Goal: Task Accomplishment & Management: Complete application form

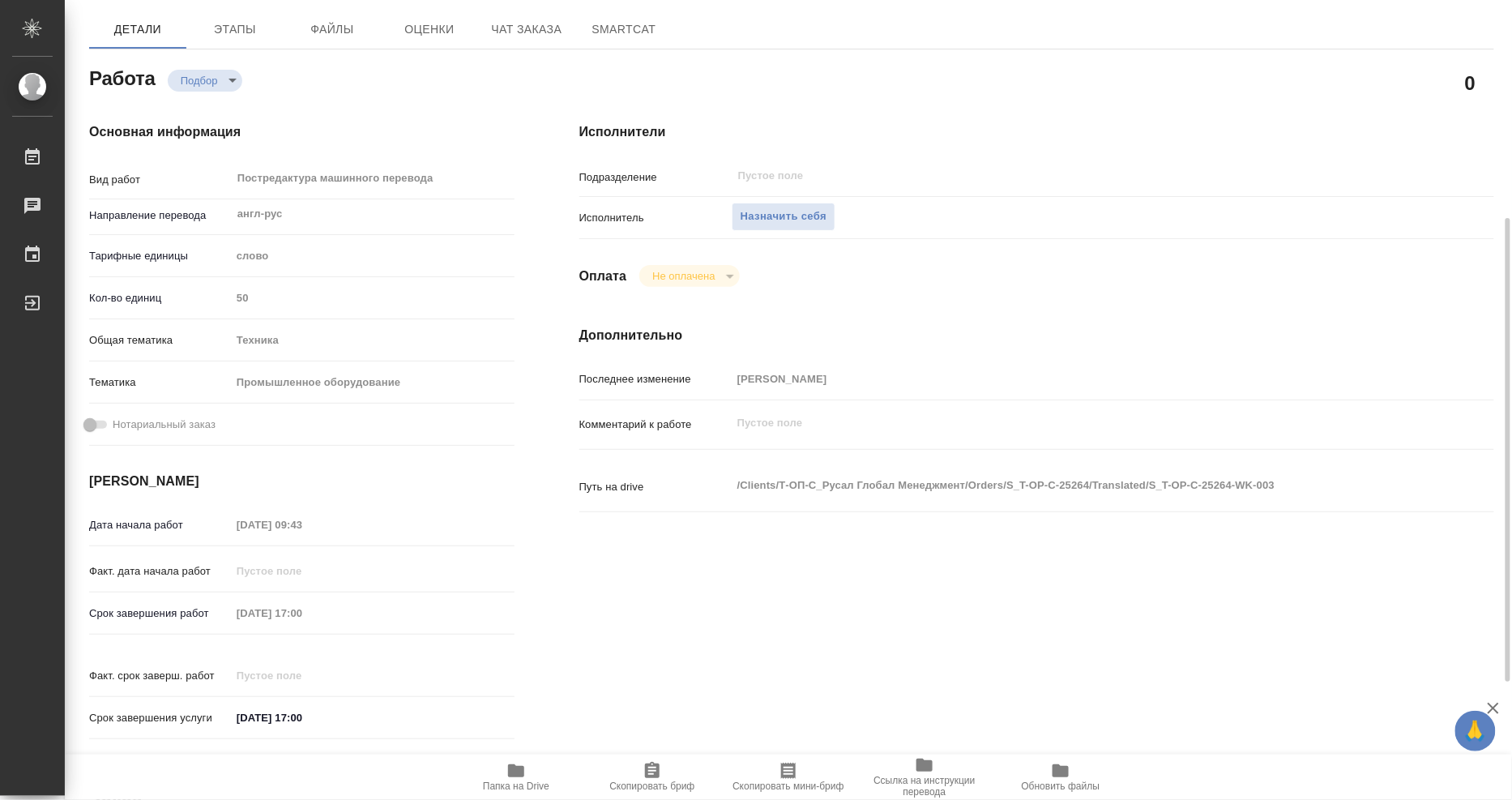
scroll to position [42, 0]
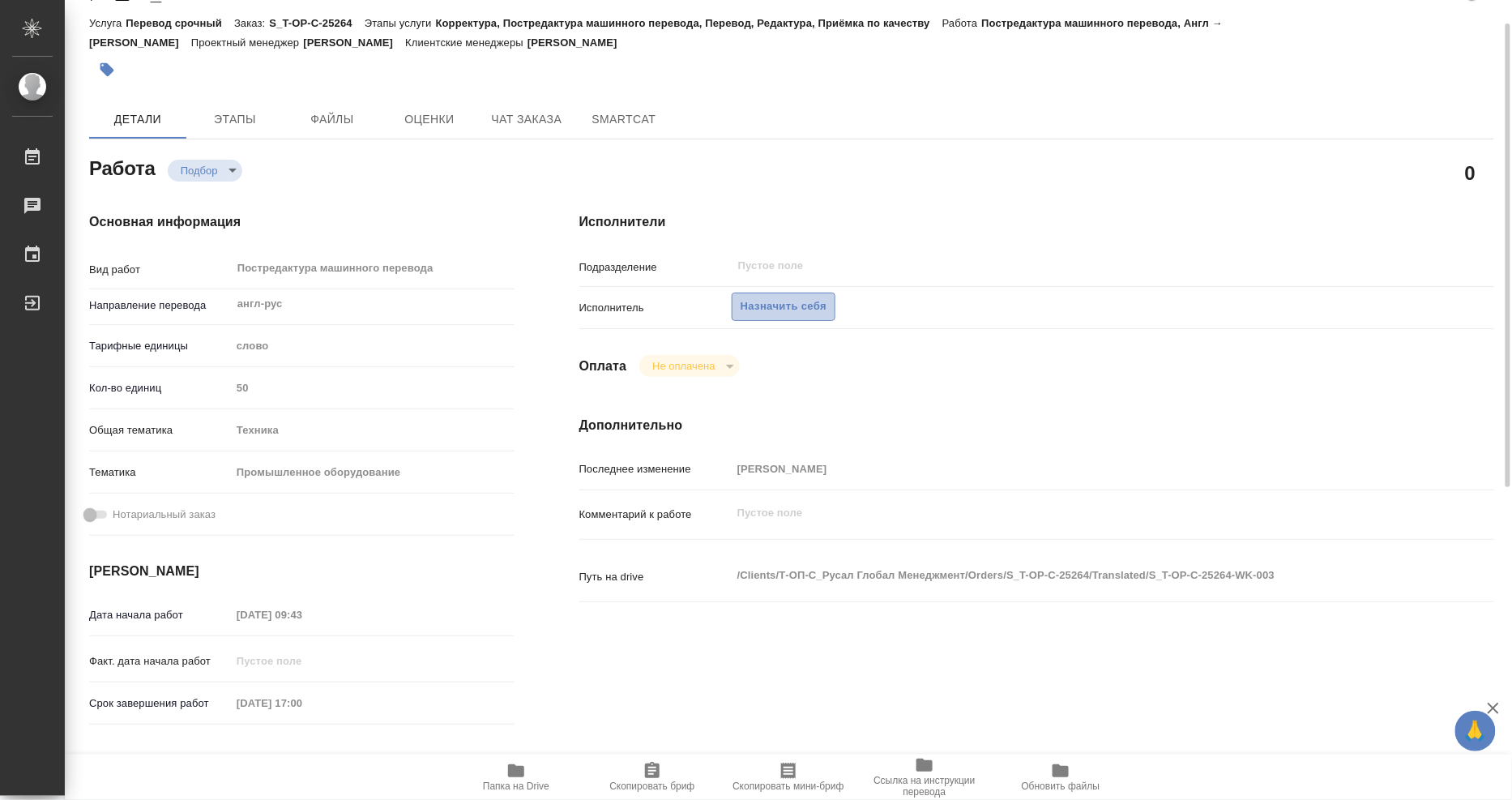
click at [812, 303] on span "Назначить себя" at bounding box center [784, 306] width 86 height 19
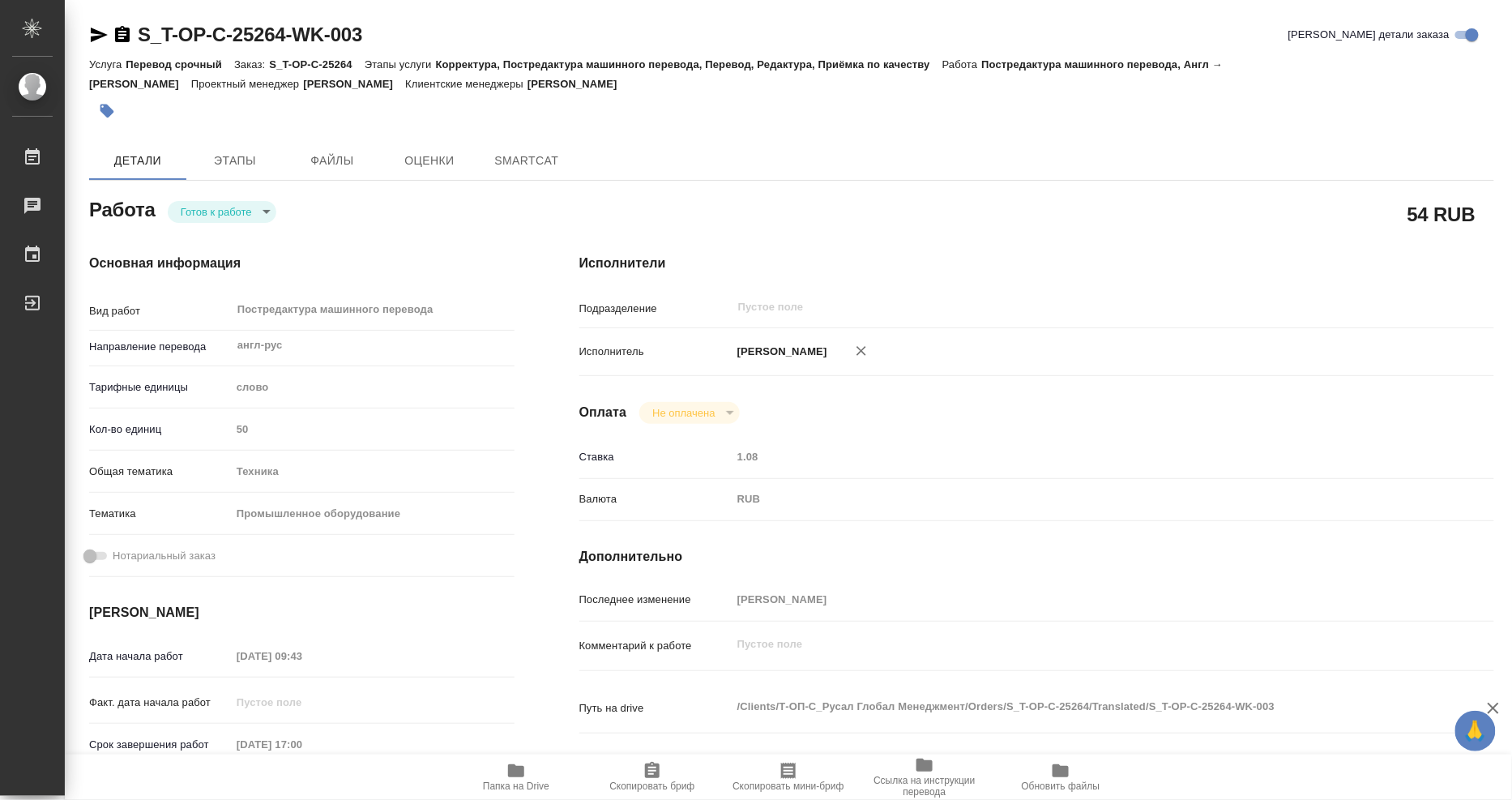
type textarea "x"
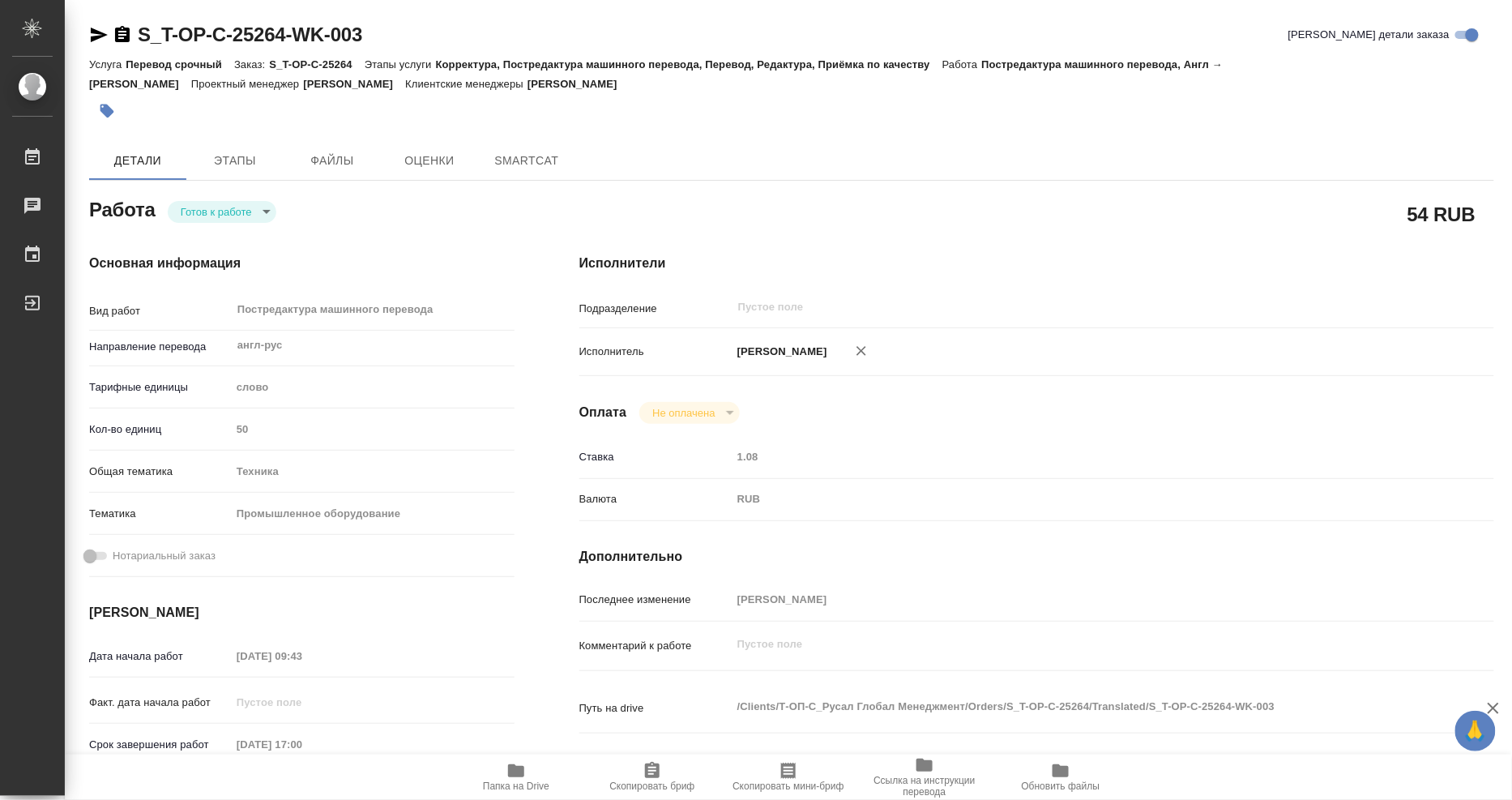
type textarea "x"
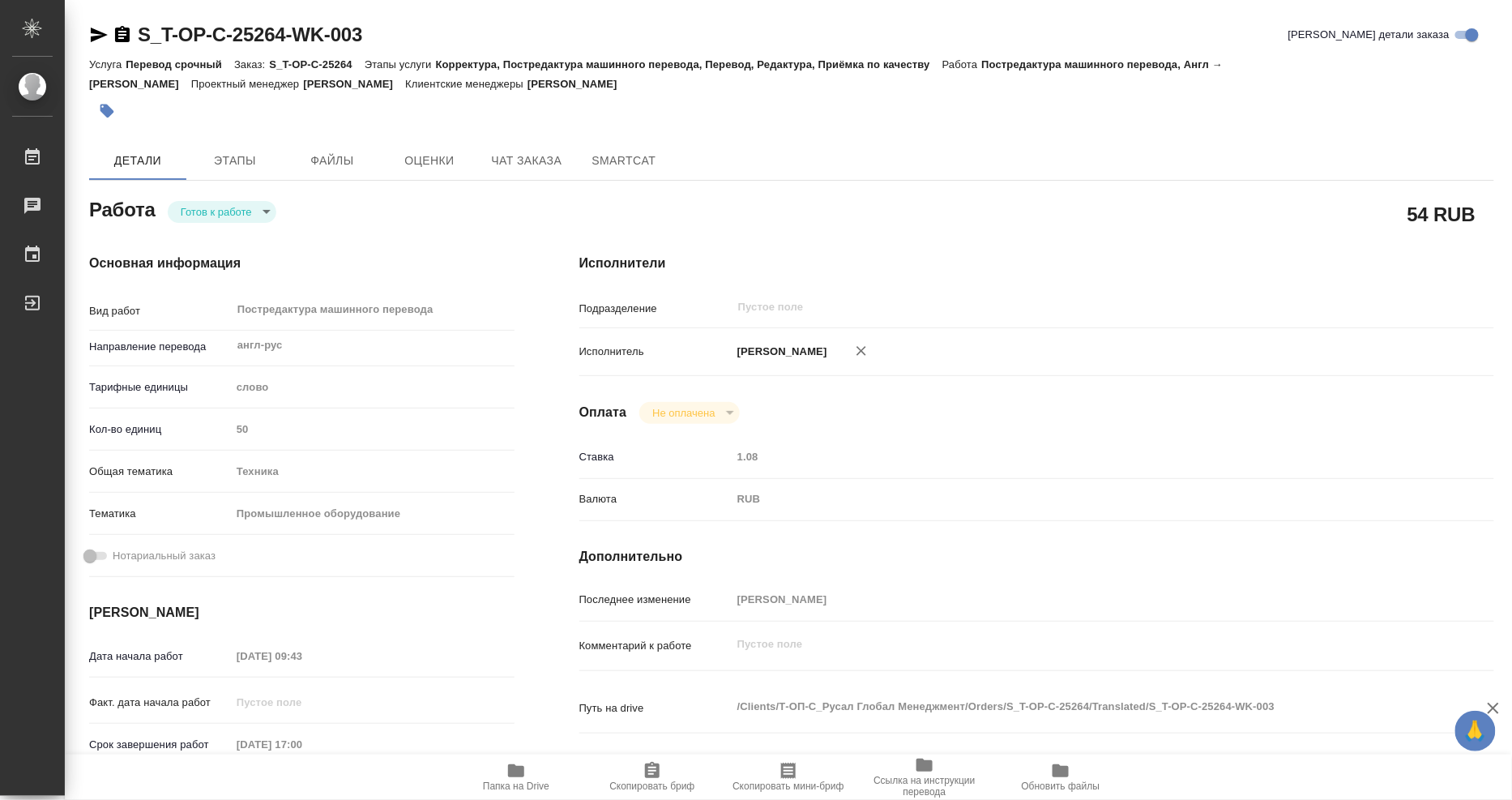
type textarea "x"
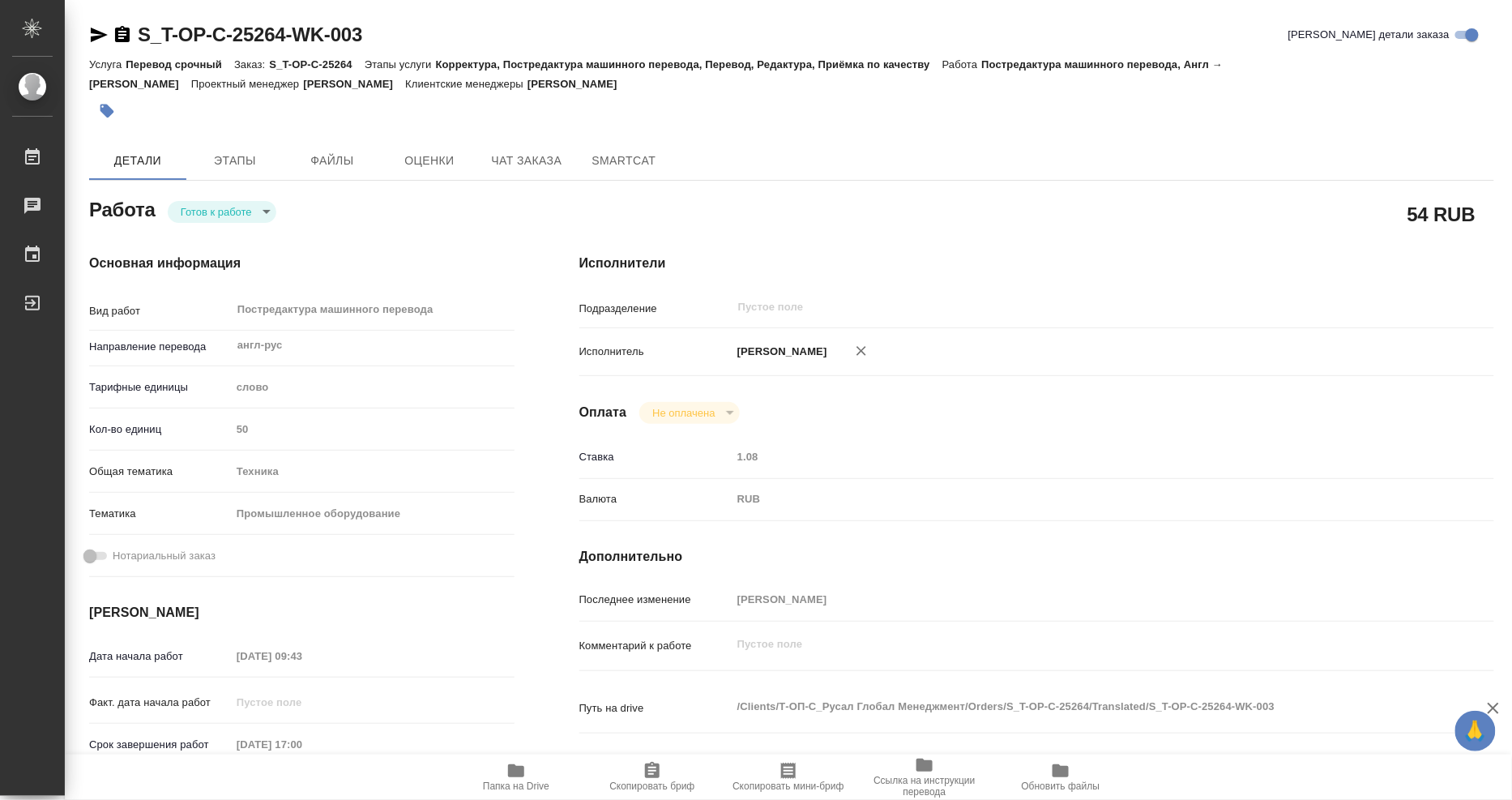
type textarea "x"
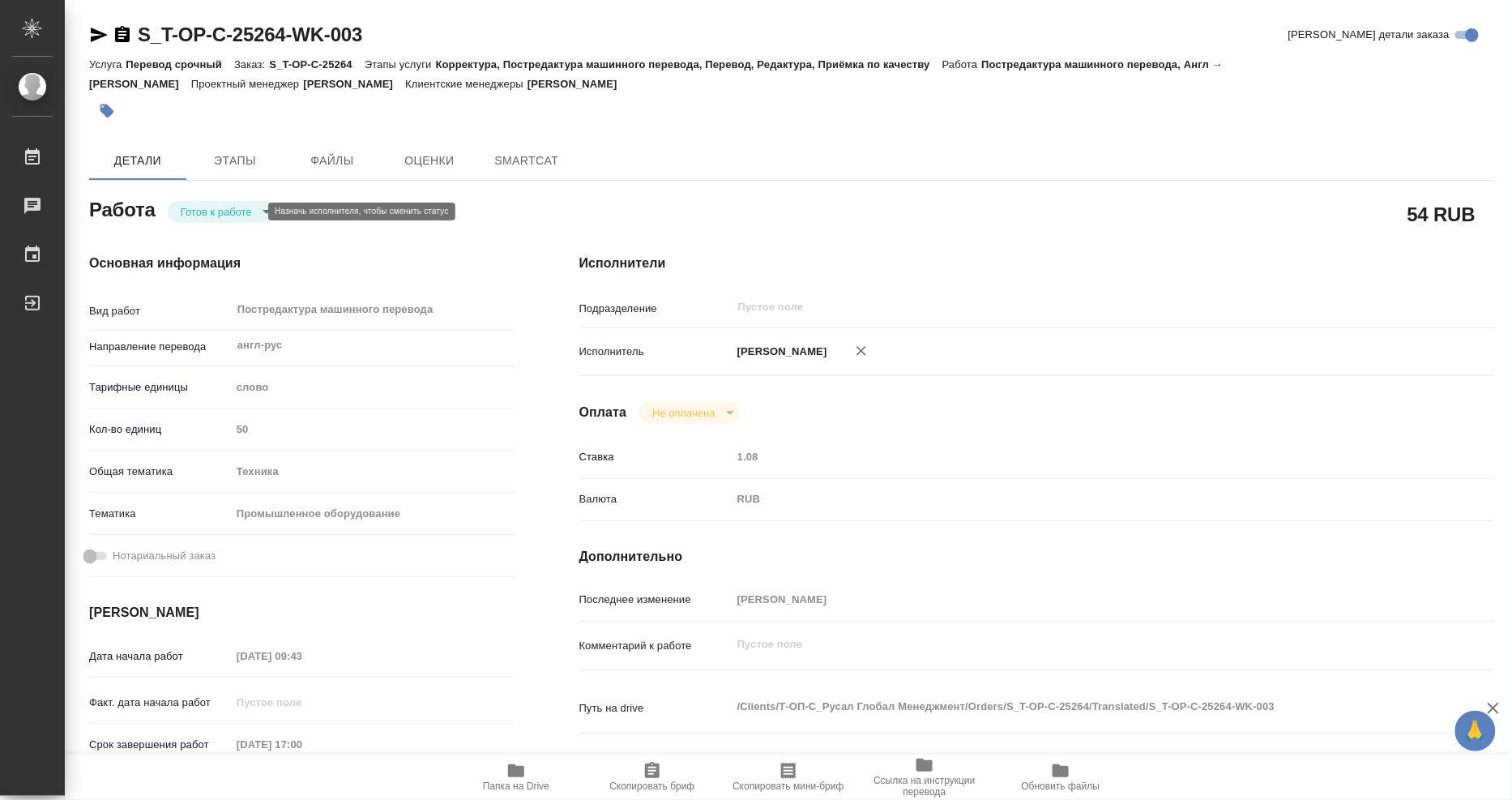
click at [239, 205] on body "🙏 .cls-1 fill:#fff; AWATERA Mangul Anna Работы Чаты График Выйти S_T-OP-C-25264…" at bounding box center [756, 400] width 1512 height 800
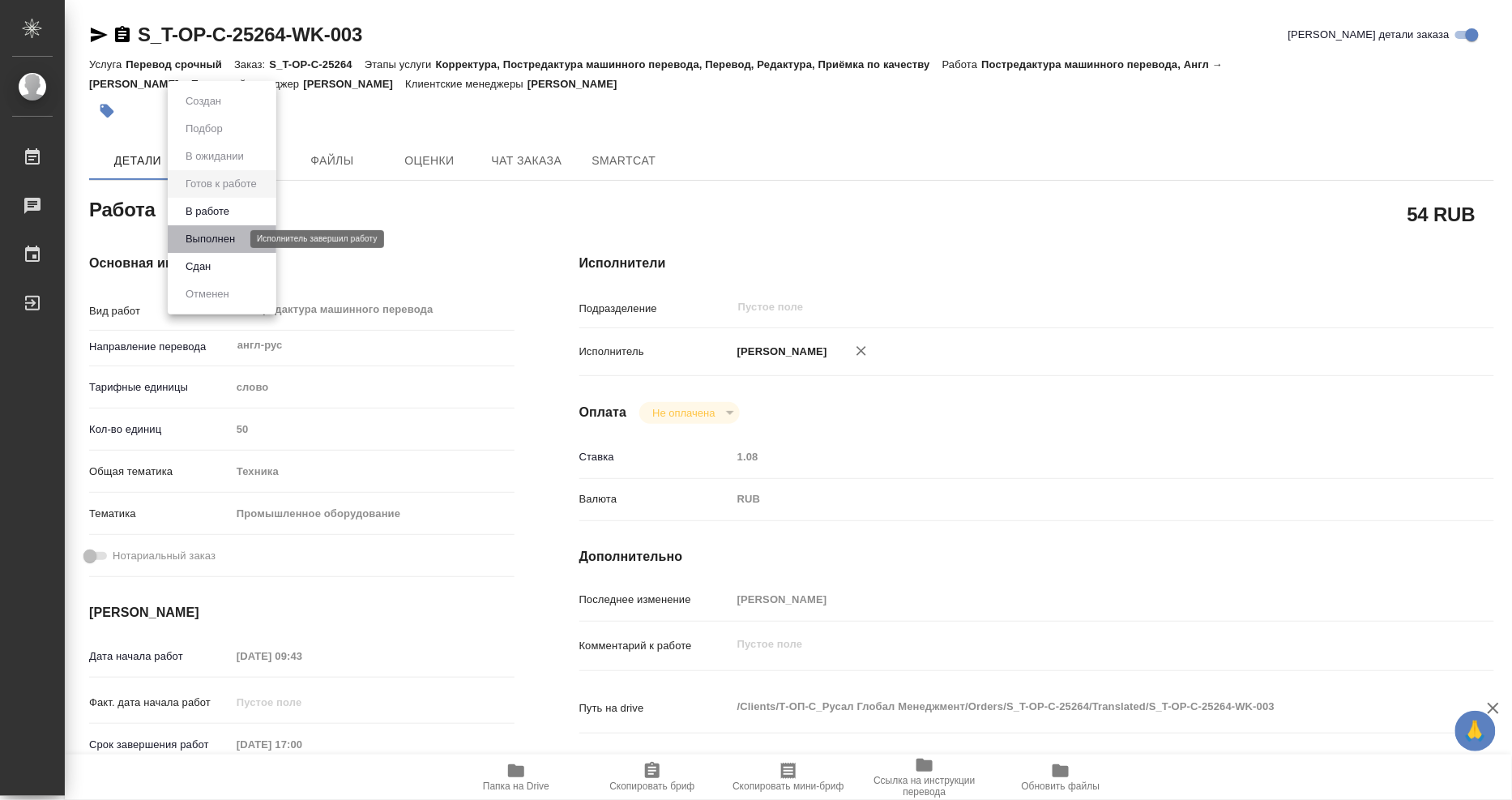
click at [230, 243] on button "Выполнен" at bounding box center [210, 239] width 59 height 18
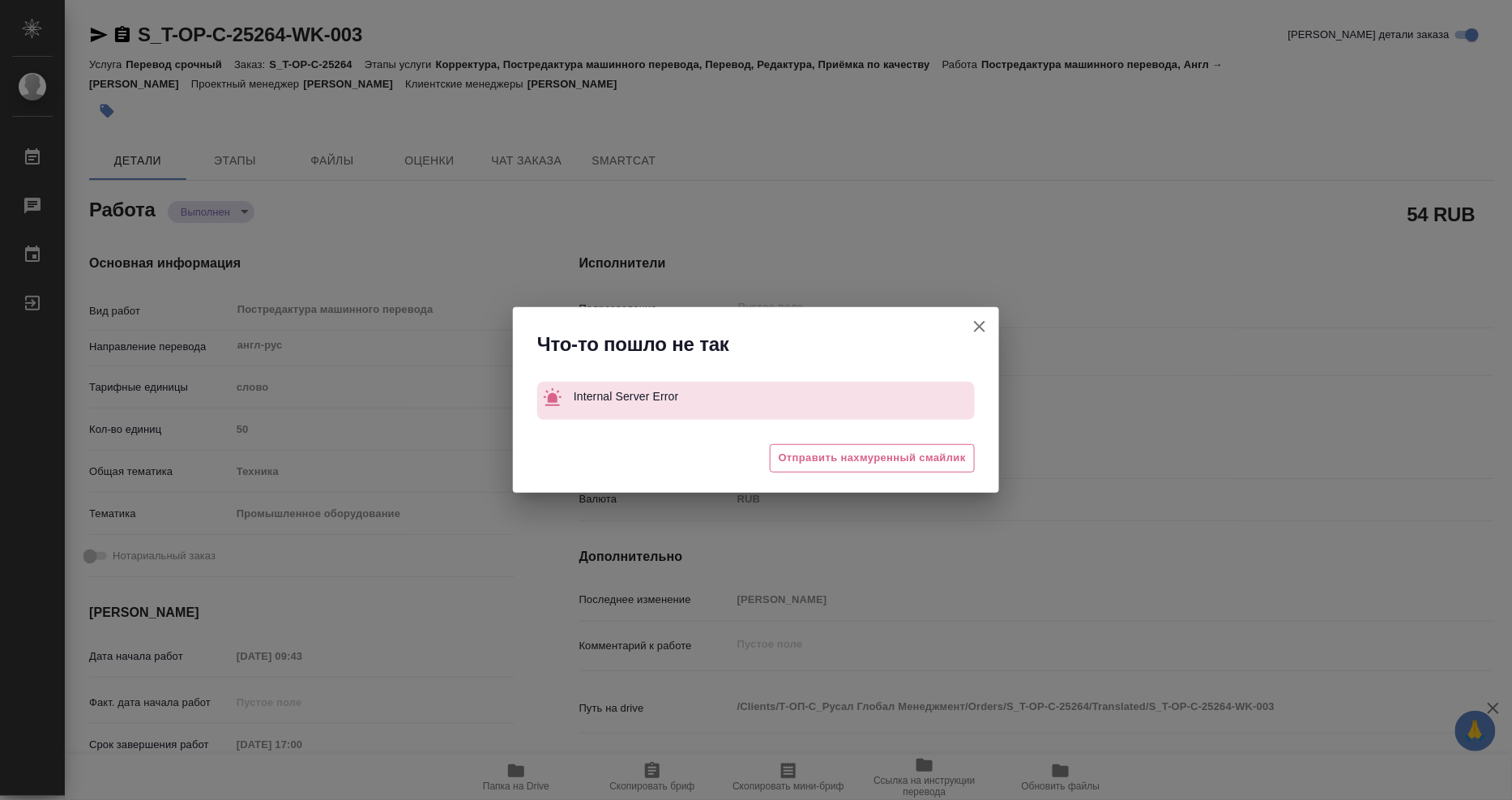
type textarea "x"
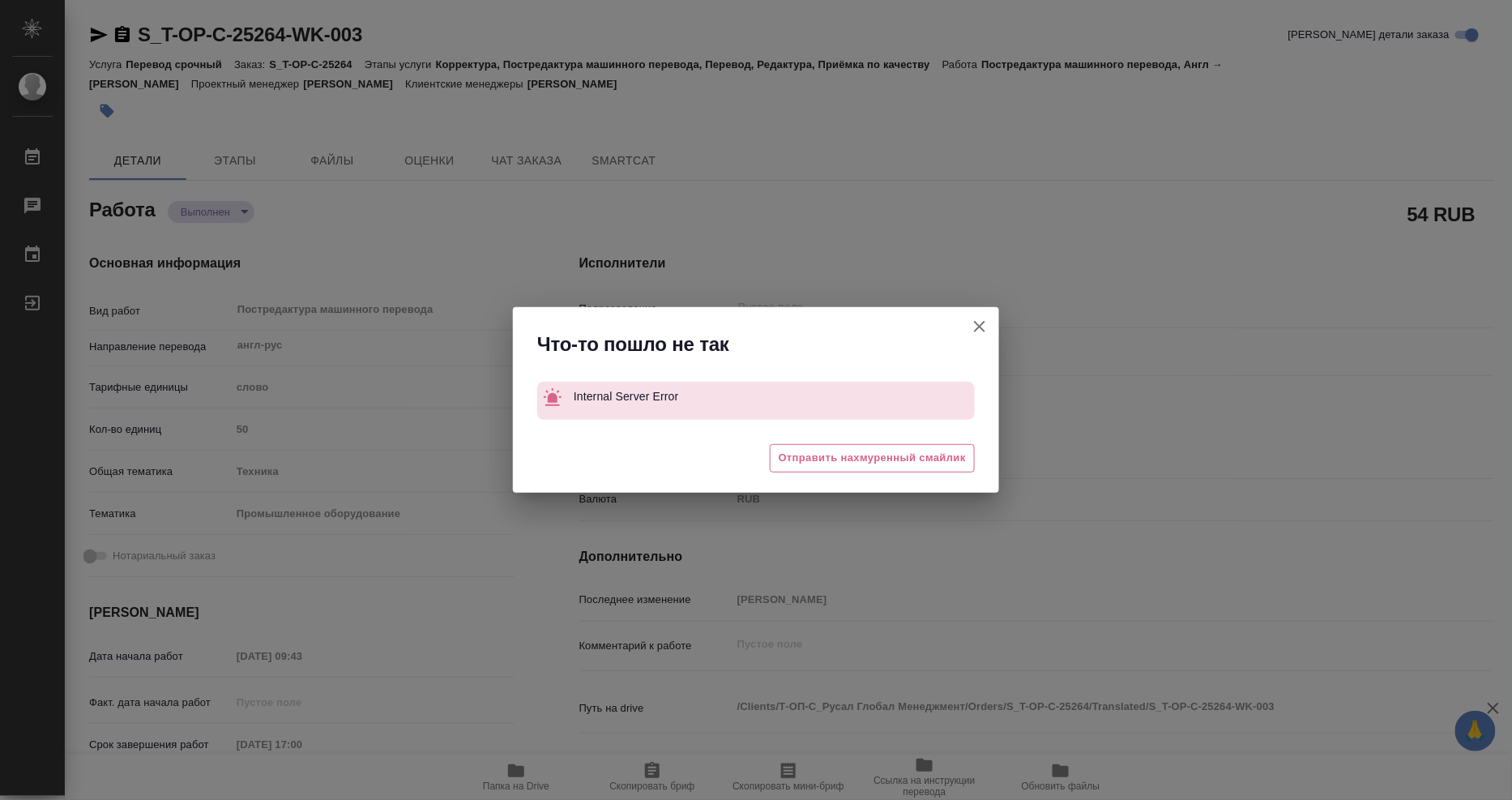
type textarea "x"
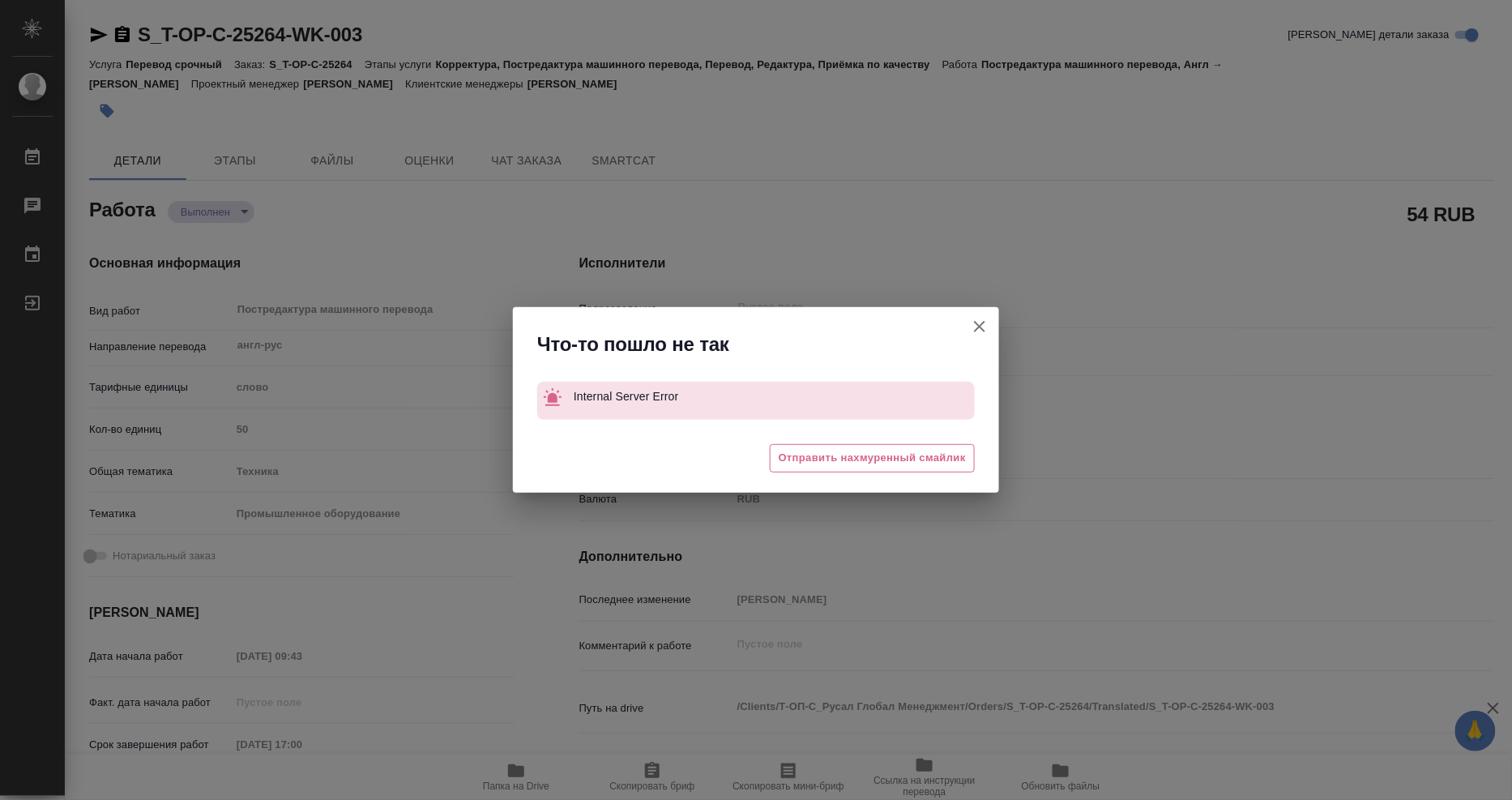
type textarea "x"
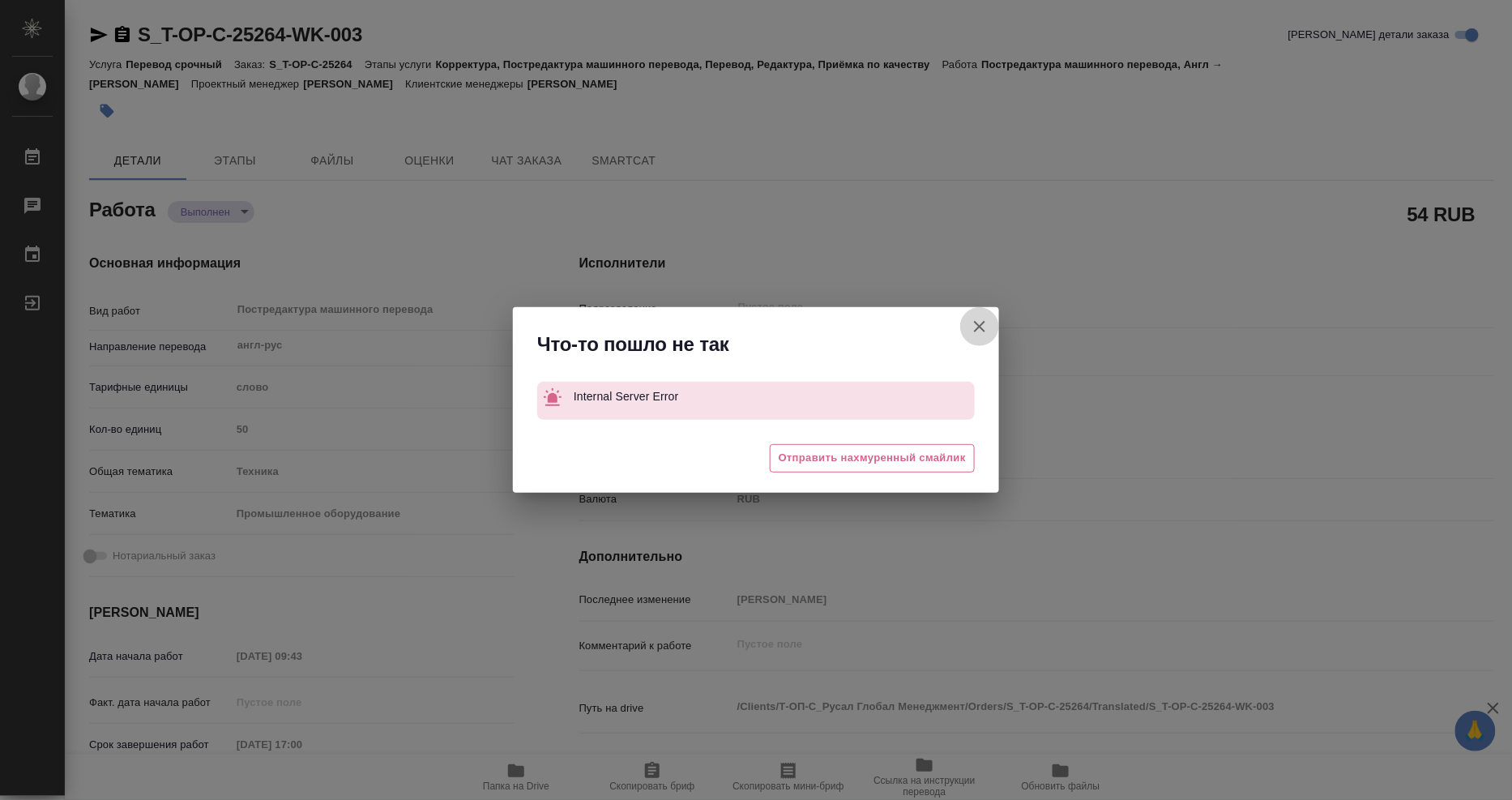
click at [981, 321] on icon "button" at bounding box center [980, 326] width 20 height 20
type textarea "x"
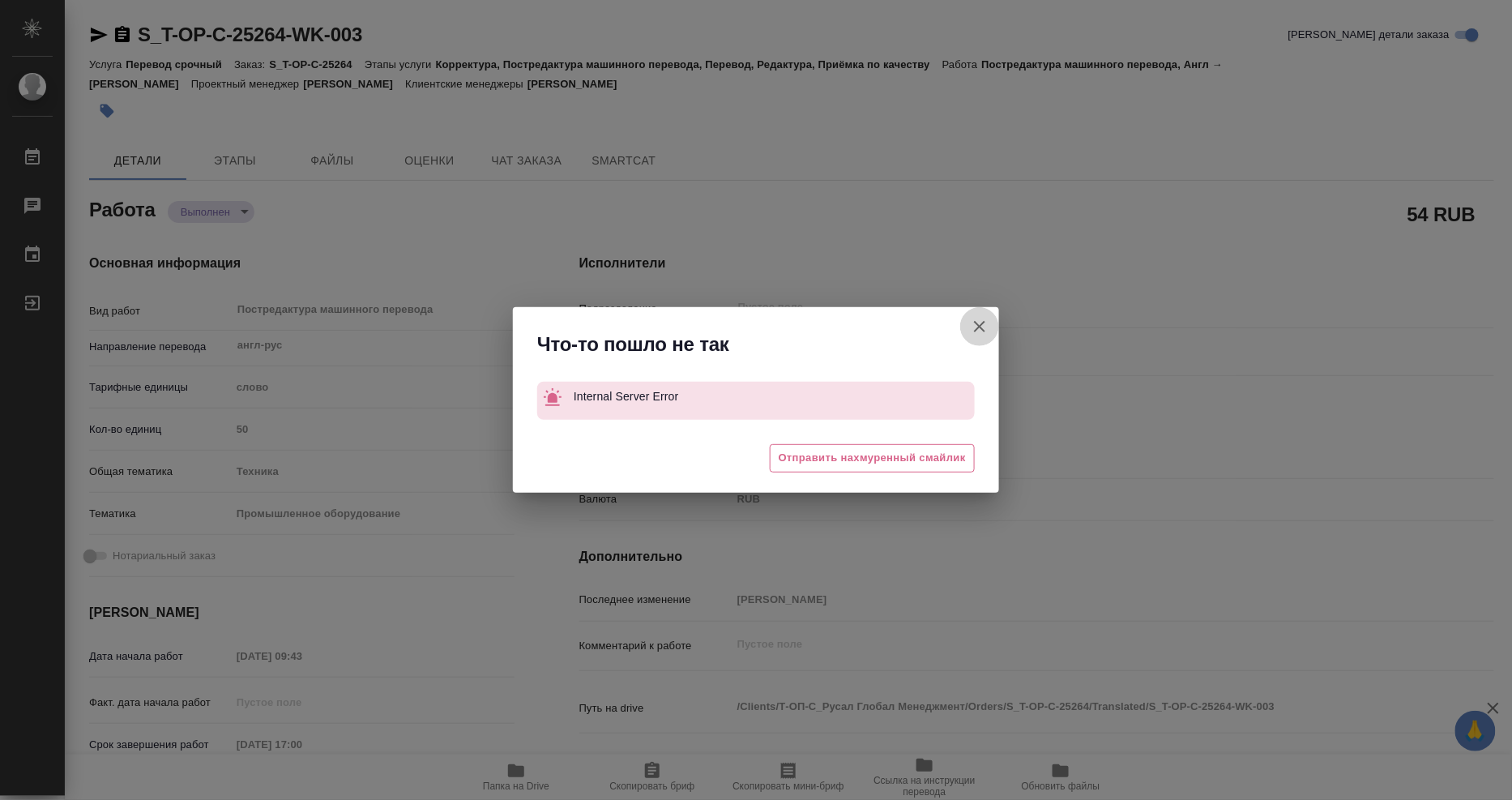
type textarea "x"
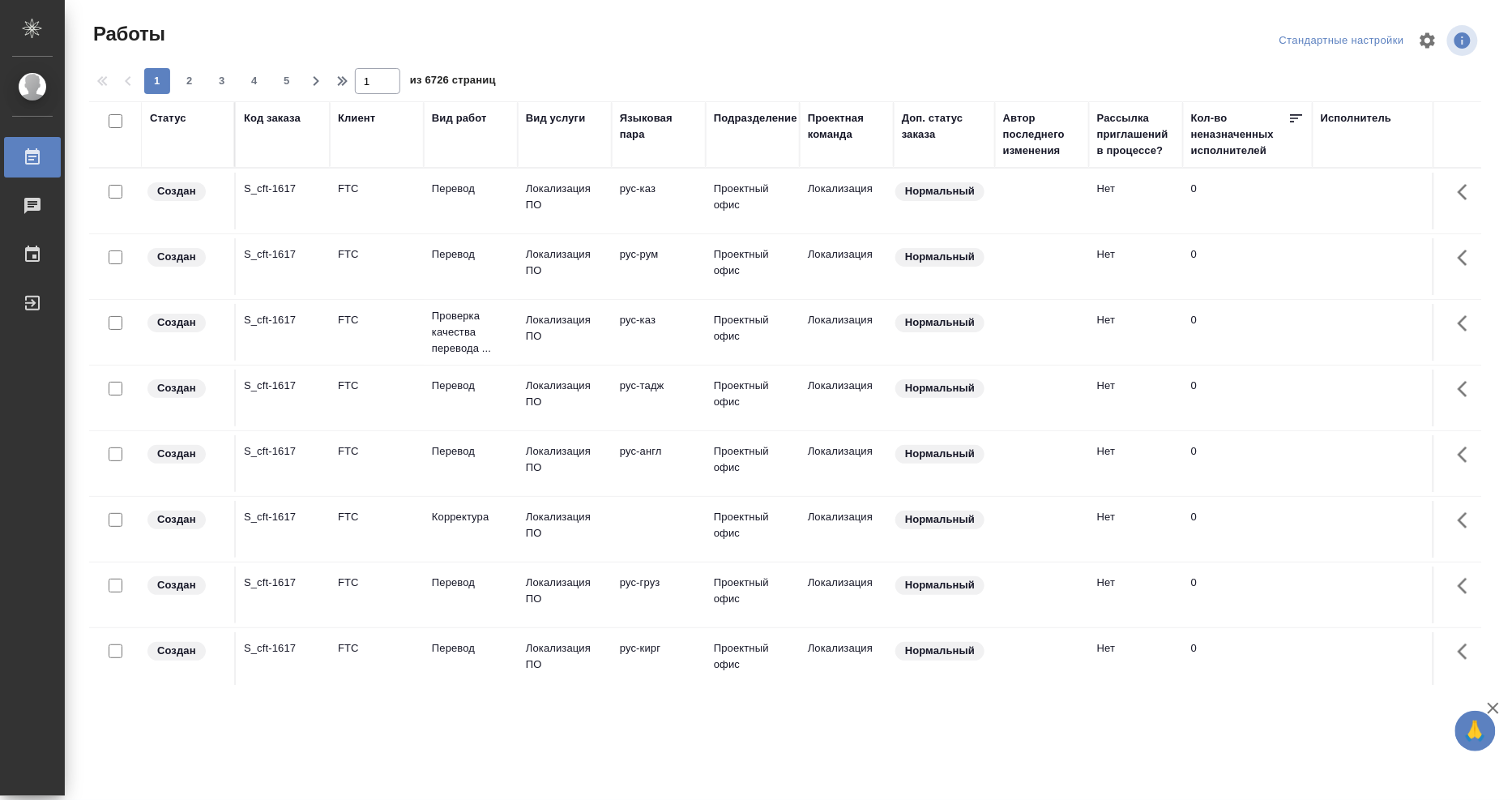
click at [1335, 121] on div "Исполнитель" at bounding box center [1357, 118] width 72 height 16
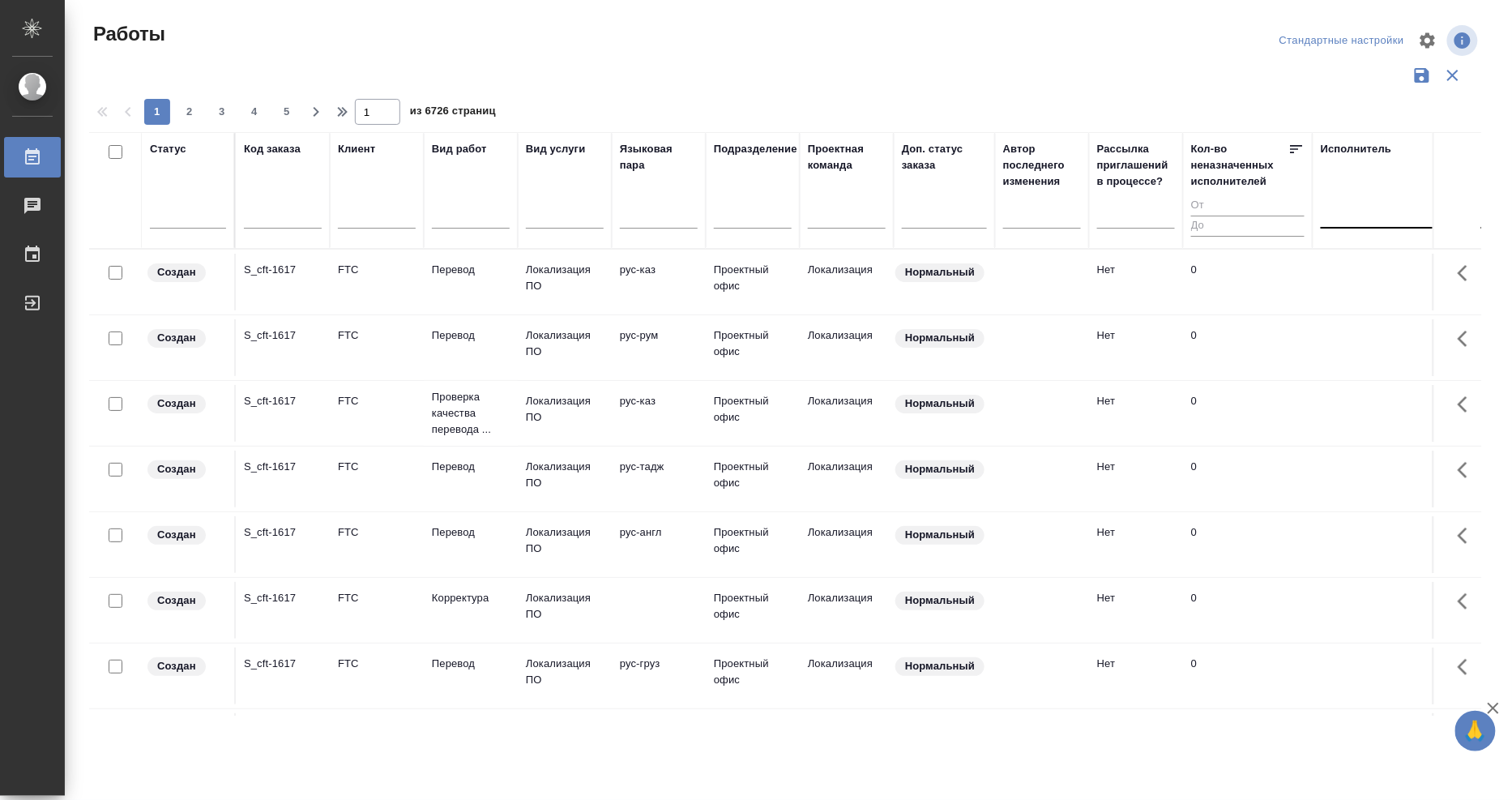
click at [1352, 212] on div at bounding box center [1426, 212] width 211 height 24
click at [1348, 260] on div "Свои работы" at bounding box center [1442, 264] width 243 height 29
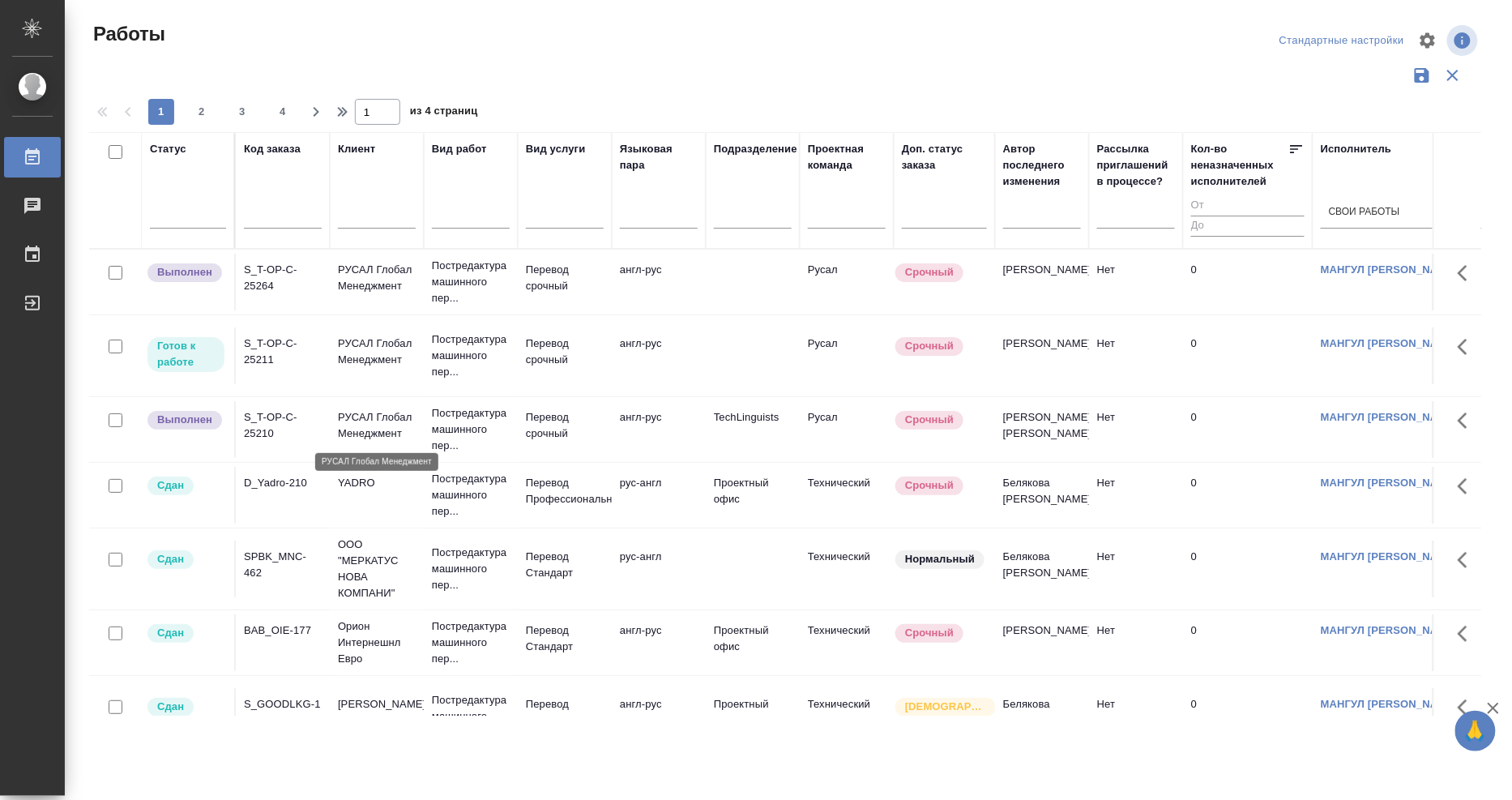
click at [360, 417] on p "РУСАЛ Глобал Менеджмент" at bounding box center [377, 426] width 78 height 33
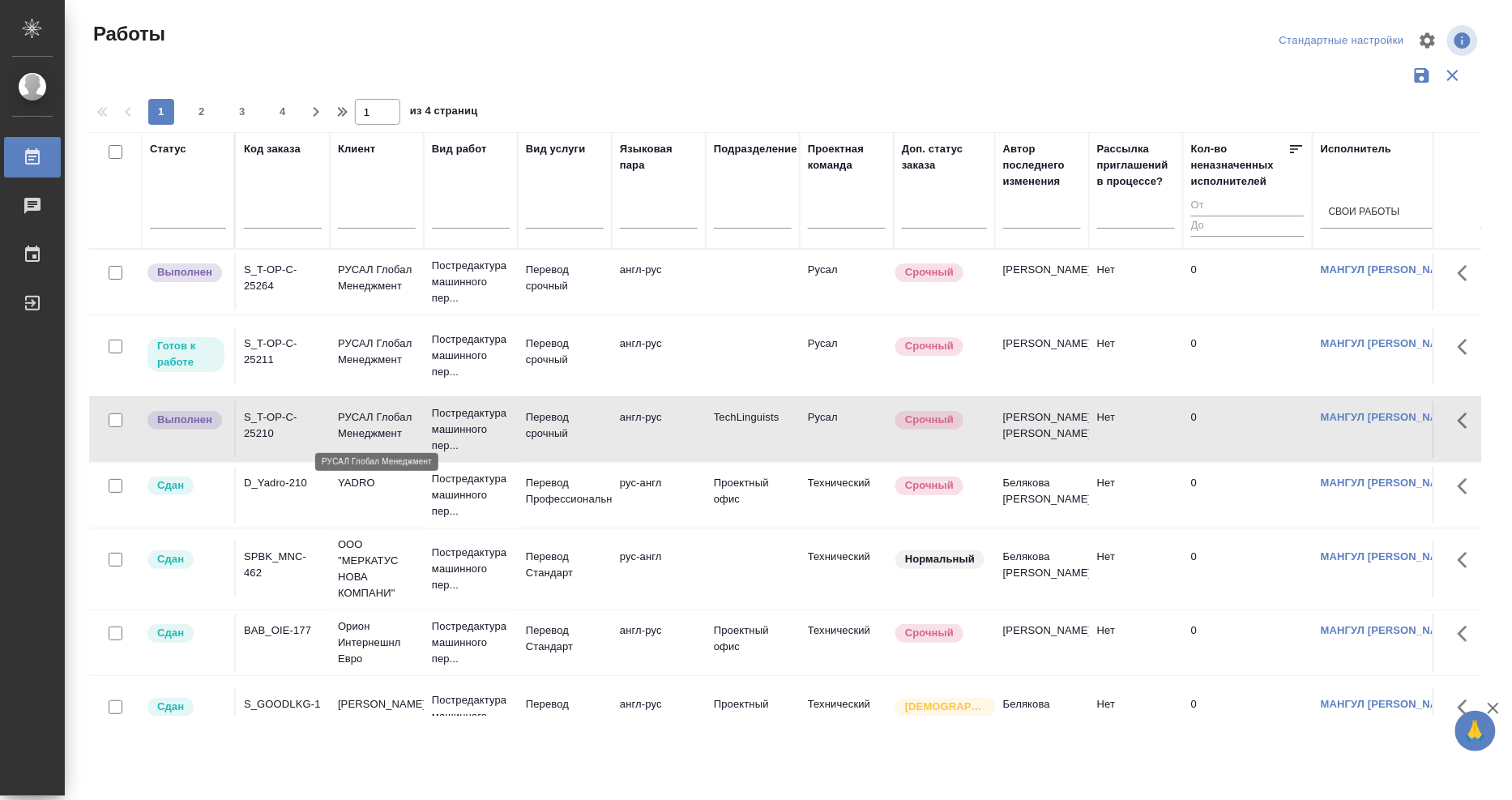
click at [360, 417] on p "РУСАЛ Глобал Менеджмент" at bounding box center [377, 426] width 78 height 33
click at [369, 287] on p "РУСАЛ Глобал Менеджмент" at bounding box center [377, 278] width 78 height 33
